Goal: Task Accomplishment & Management: Use online tool/utility

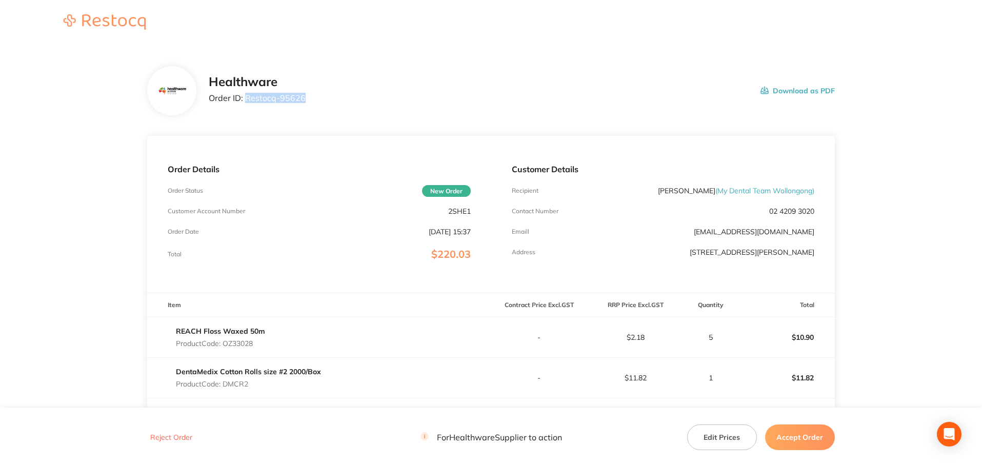
drag, startPoint x: 307, startPoint y: 99, endPoint x: 245, endPoint y: 107, distance: 63.1
click at [245, 107] on div "Healthware Order ID: Restocq- 95626 Download as PDF" at bounding box center [522, 91] width 626 height 32
copy p "Restocq- 95626"
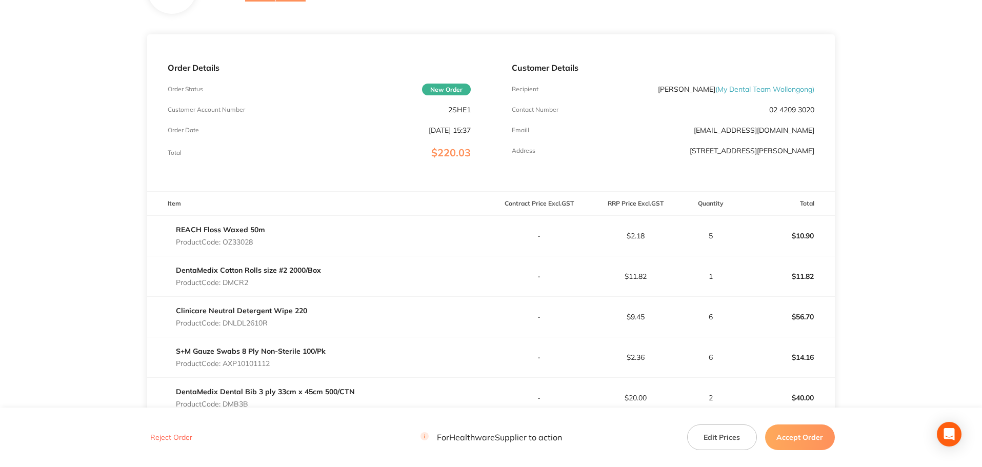
scroll to position [103, 0]
click at [245, 242] on p "Product Code: OZ33028" at bounding box center [220, 241] width 89 height 8
click at [245, 241] on p "Product Code: OZ33028" at bounding box center [220, 241] width 89 height 8
copy p "OZ33028"
click at [240, 280] on p "Product Code: DMCR2" at bounding box center [248, 282] width 145 height 8
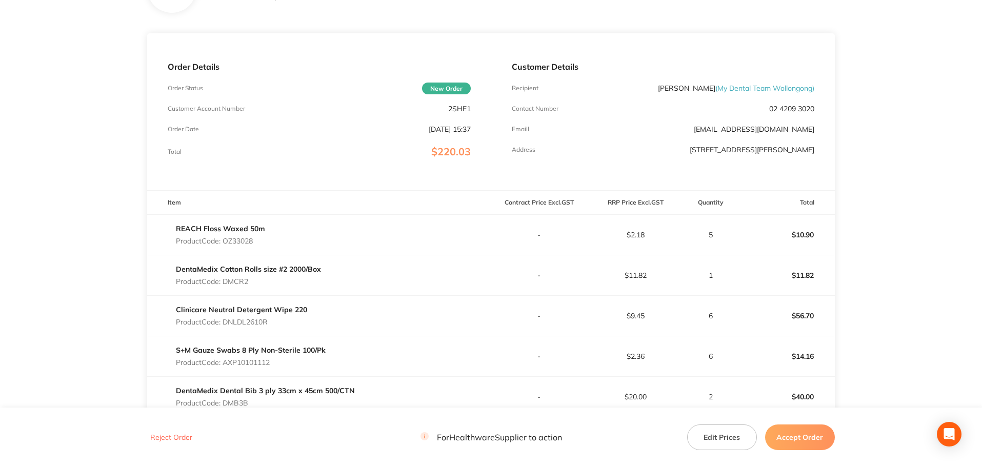
click at [240, 280] on p "Product Code: DMCR2" at bounding box center [248, 282] width 145 height 8
copy p "DMCR2"
click at [258, 325] on p "Product Code: DNLDL2610R" at bounding box center [241, 322] width 131 height 8
copy p "DNLDL2610R"
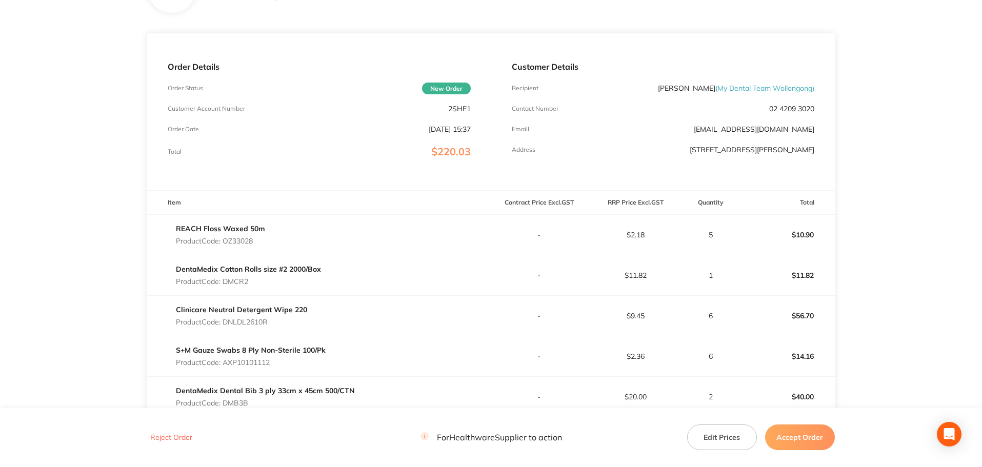
click at [245, 360] on p "Product Code: AXP10101112" at bounding box center [251, 363] width 150 height 8
copy p "AXP10101112"
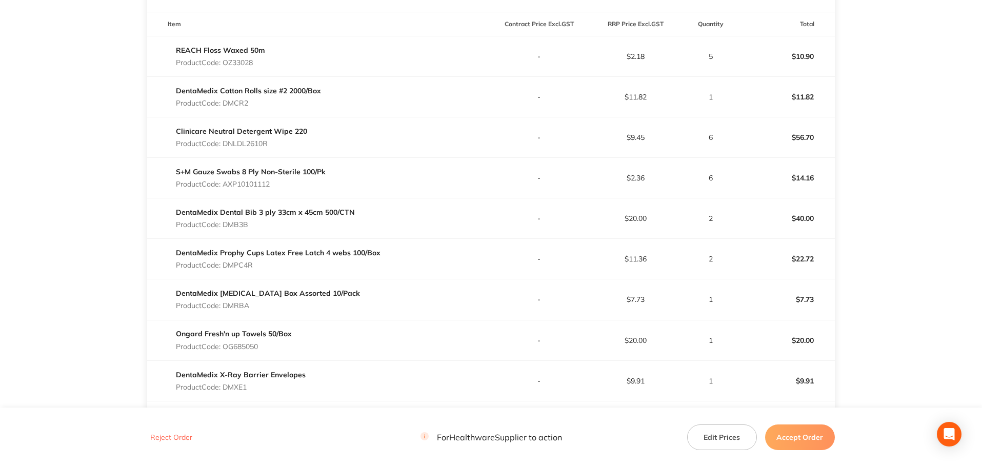
scroll to position [308, 0]
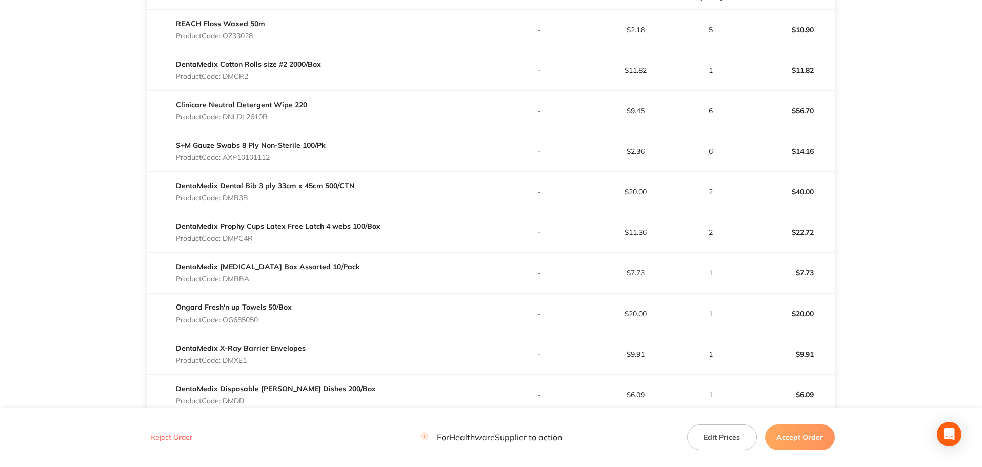
click at [239, 199] on p "Product Code: DMB3B" at bounding box center [265, 198] width 179 height 8
copy p "DMB3B"
click at [248, 239] on p "Product Code: DMPC4R" at bounding box center [278, 238] width 205 height 8
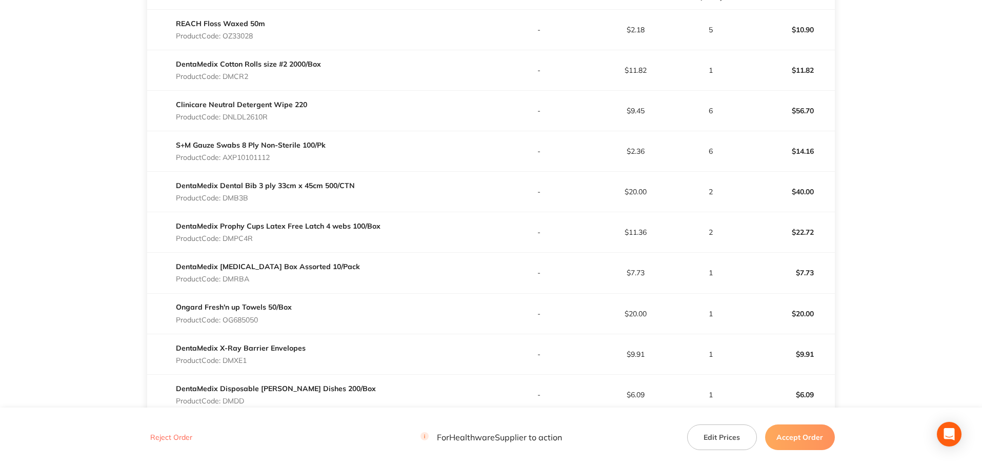
copy p "DMPC4R"
click at [247, 280] on p "Product Code: DMRBA" at bounding box center [268, 279] width 184 height 8
copy p "DMRBA"
click at [244, 320] on p "Product Code: OG685050" at bounding box center [234, 320] width 116 height 8
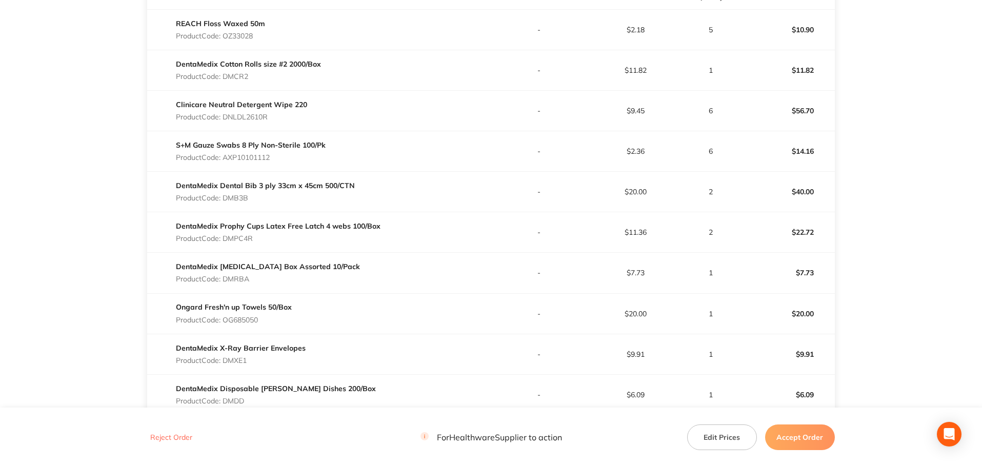
click at [244, 320] on p "Product Code: OG685050" at bounding box center [234, 320] width 116 height 8
copy p "OG685050"
click at [238, 360] on p "Product Code: DMXE1" at bounding box center [241, 361] width 130 height 8
copy p "DMXE1"
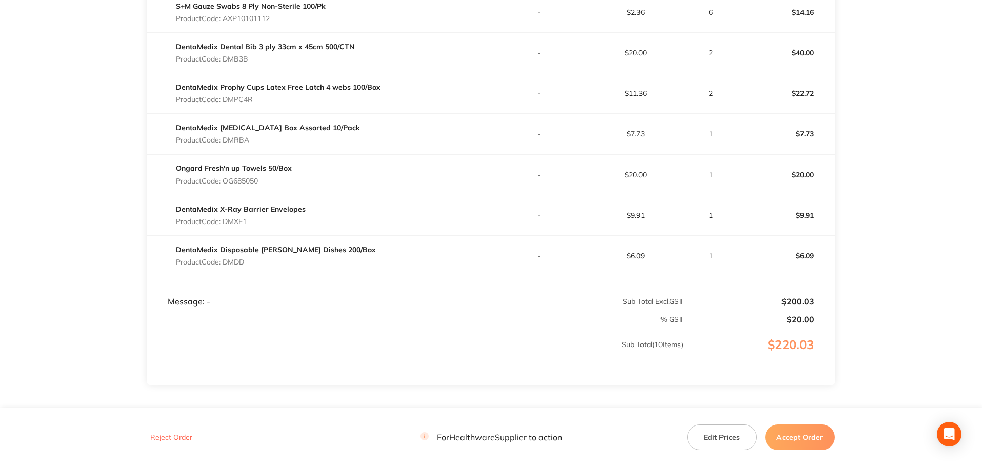
scroll to position [462, 0]
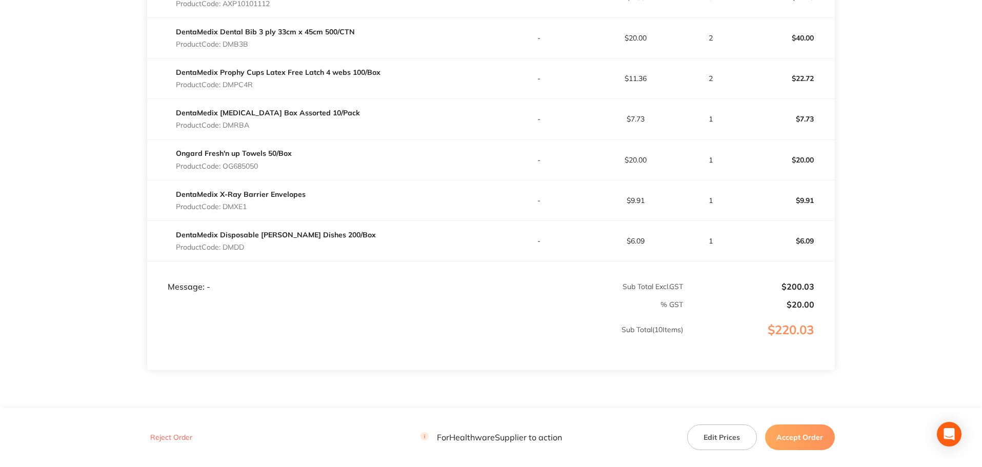
click at [239, 247] on p "Product Code: DMDD" at bounding box center [276, 247] width 200 height 8
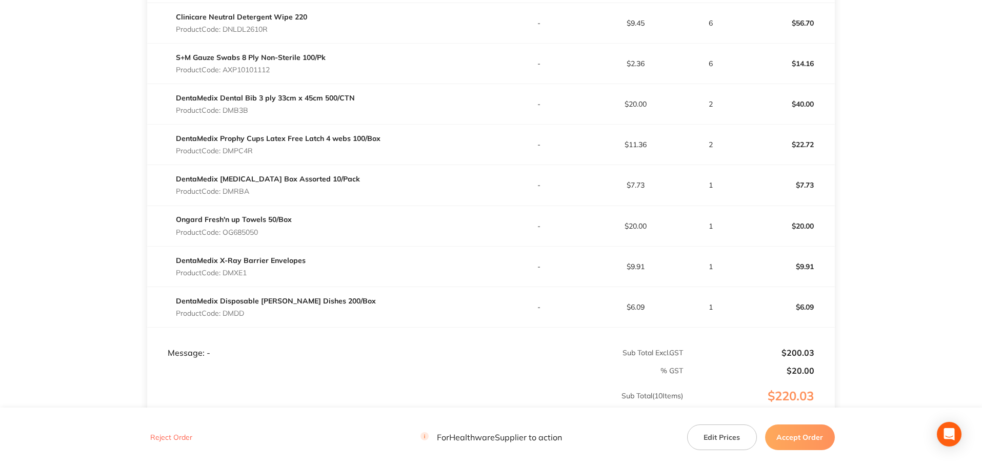
scroll to position [506, 0]
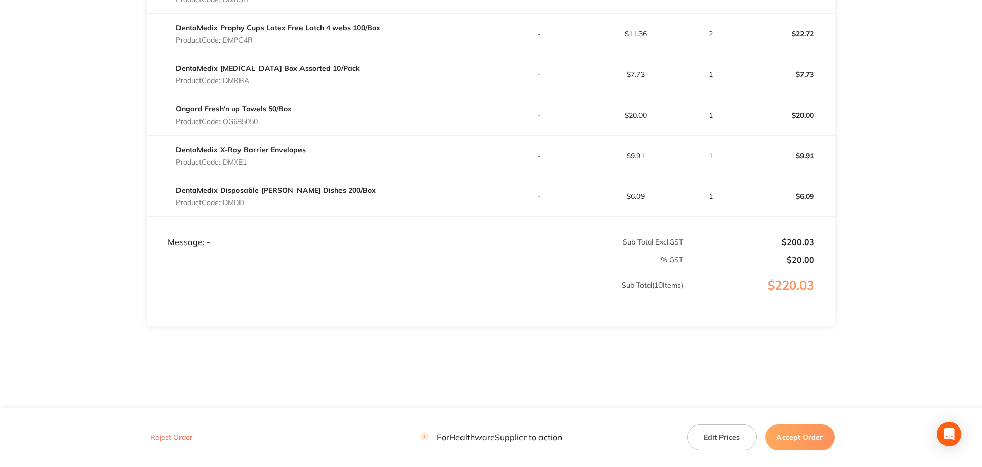
click at [799, 442] on button "Accept Order" at bounding box center [800, 438] width 70 height 26
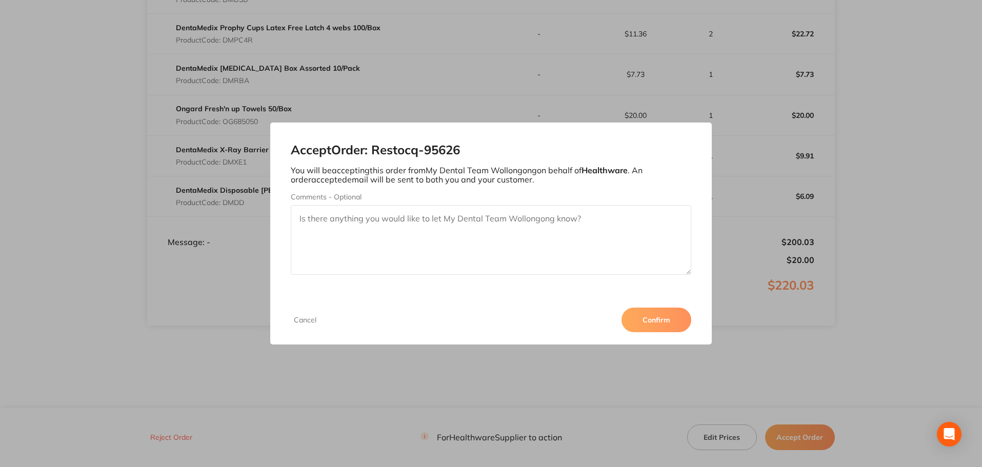
click at [655, 314] on button "Confirm" at bounding box center [657, 320] width 70 height 25
